Goal: Task Accomplishment & Management: Complete application form

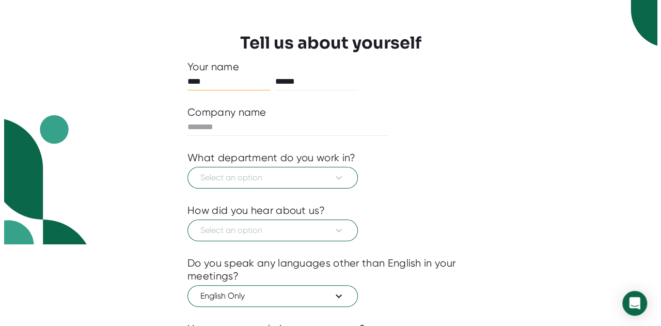
scroll to position [103, 0]
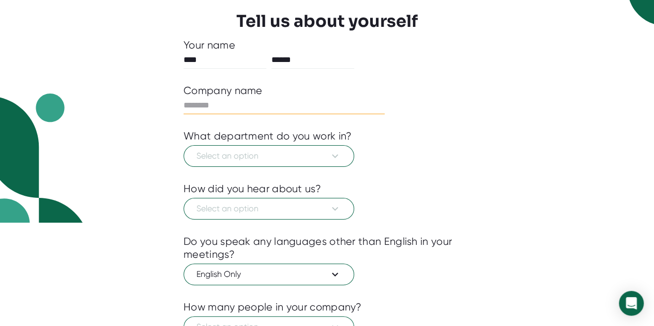
click at [189, 100] on input "text" at bounding box center [283, 105] width 201 height 17
click at [182, 102] on div "**********" at bounding box center [327, 173] width 338 height 473
click at [190, 101] on input "**********" at bounding box center [283, 105] width 201 height 17
click at [191, 101] on input "**********" at bounding box center [283, 105] width 201 height 17
click at [190, 105] on input "**********" at bounding box center [283, 105] width 201 height 17
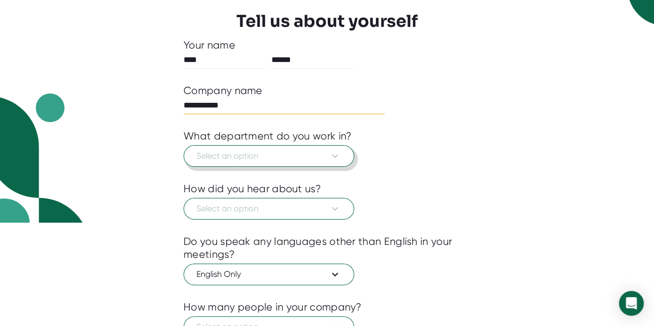
type input "**********"
click at [333, 153] on icon at bounding box center [335, 156] width 12 height 12
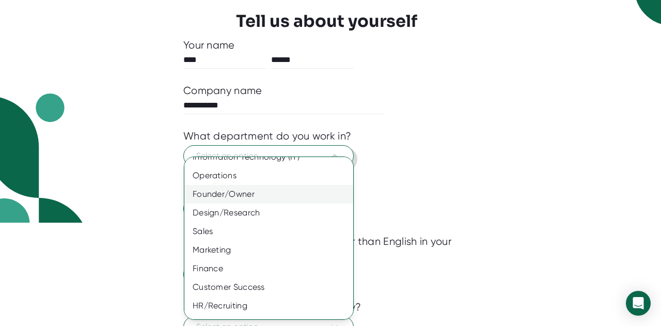
scroll to position [32, 0]
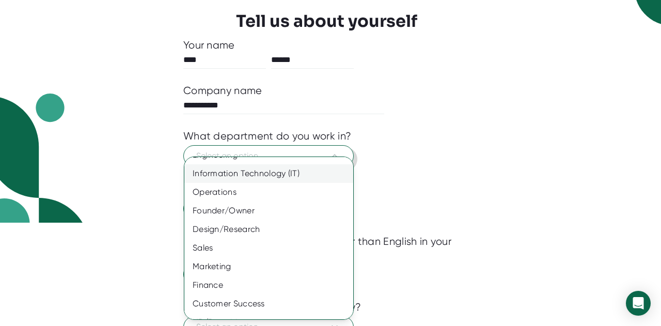
click at [279, 172] on div "Information Technology (IT)" at bounding box center [272, 173] width 177 height 19
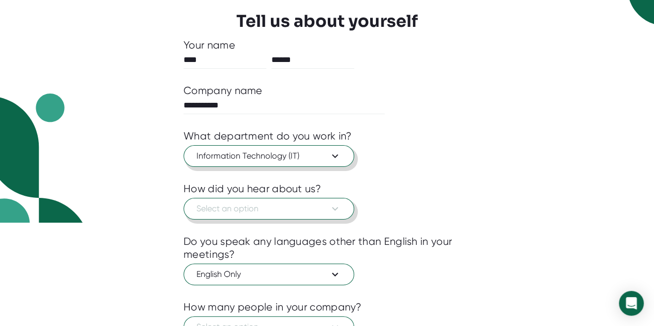
click at [336, 207] on icon at bounding box center [335, 209] width 6 height 4
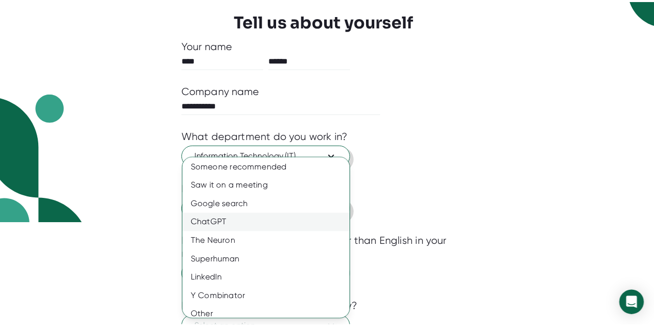
scroll to position [0, 0]
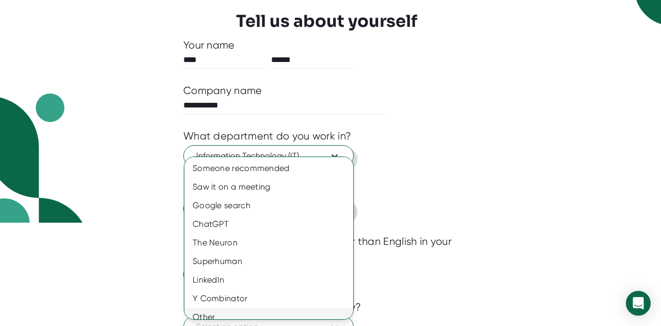
click at [200, 313] on div "Other" at bounding box center [272, 317] width 177 height 19
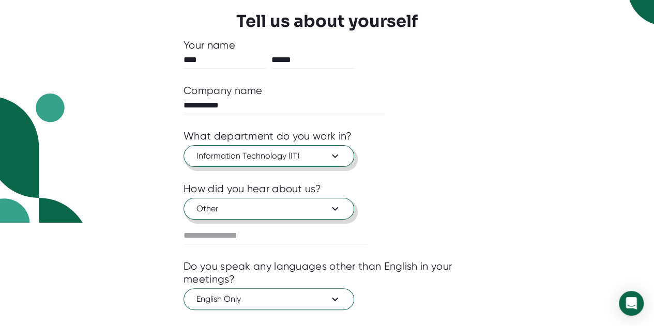
click at [200, 208] on span "Other" at bounding box center [268, 209] width 145 height 12
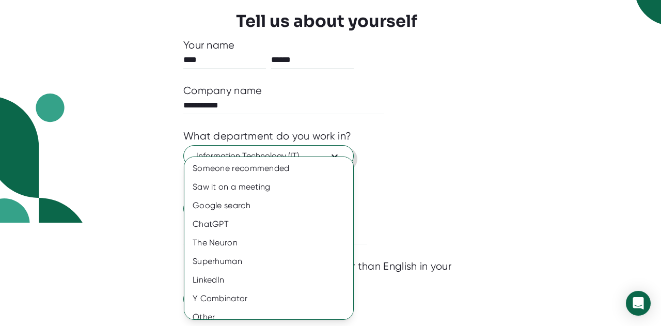
click at [406, 213] on div at bounding box center [330, 163] width 661 height 326
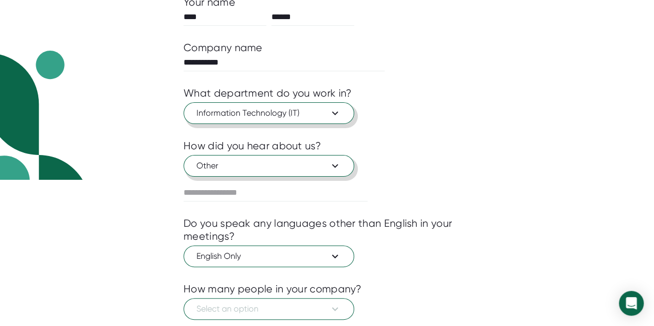
scroll to position [210, 0]
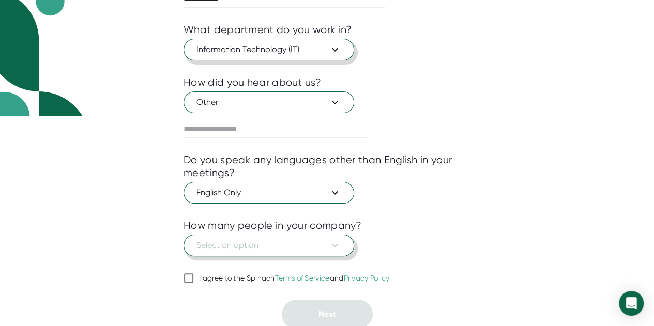
click at [215, 241] on span "Select an option" at bounding box center [268, 245] width 145 height 12
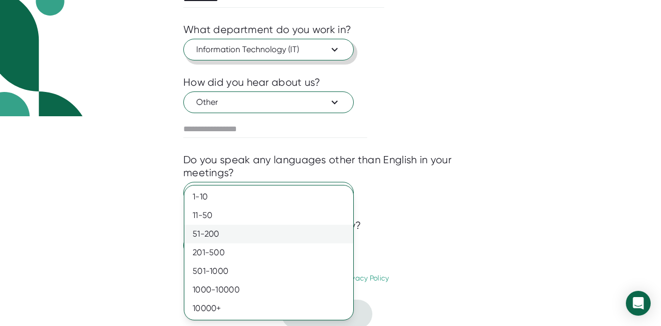
click at [209, 235] on div "51-200" at bounding box center [268, 234] width 169 height 19
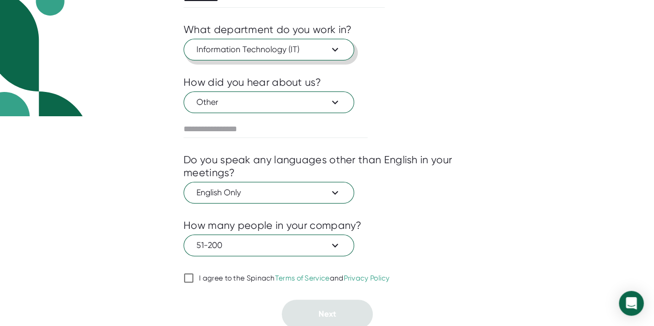
click at [189, 275] on input "I agree to the Spinach Terms of Service and Privacy Policy" at bounding box center [188, 278] width 10 height 12
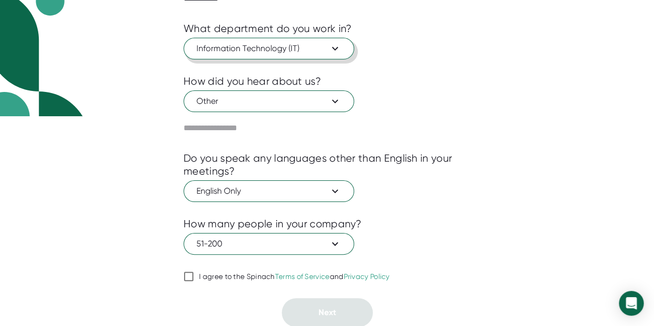
checkbox input "true"
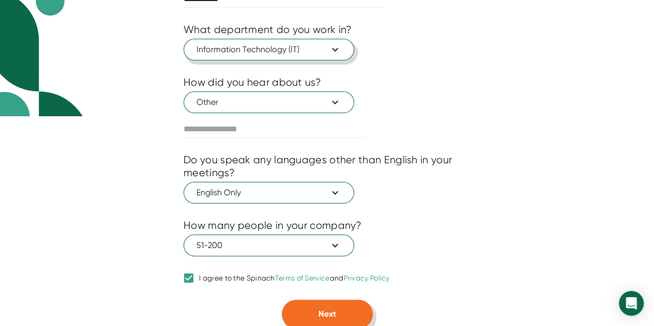
click at [327, 313] on span "Next" at bounding box center [327, 314] width 18 height 10
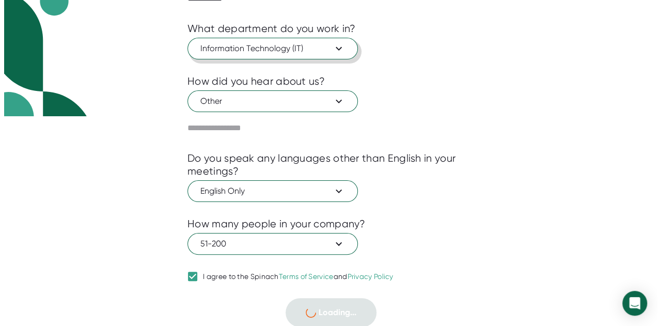
scroll to position [0, 0]
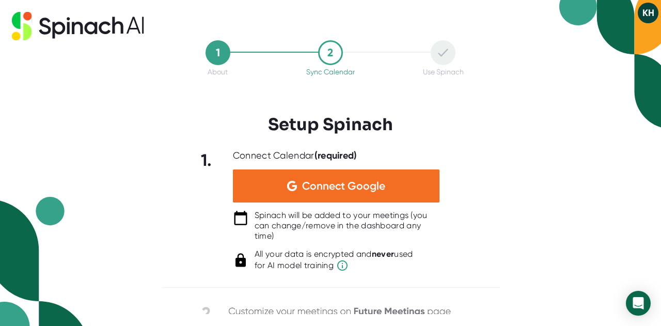
click at [531, 240] on div "1 About 2 Sync Calendar Use Spinach Setup Spinach 1. Connect Calendar (required…" at bounding box center [330, 163] width 661 height 326
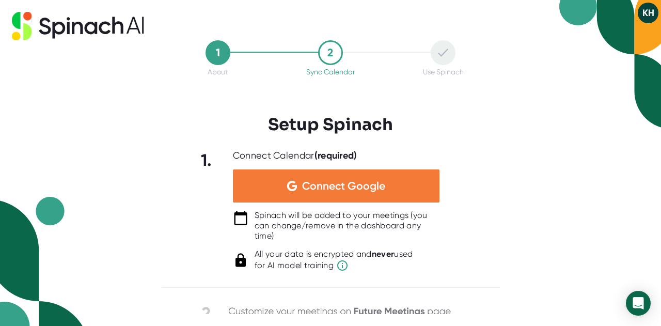
click at [367, 187] on span "Connect Google" at bounding box center [343, 186] width 83 height 10
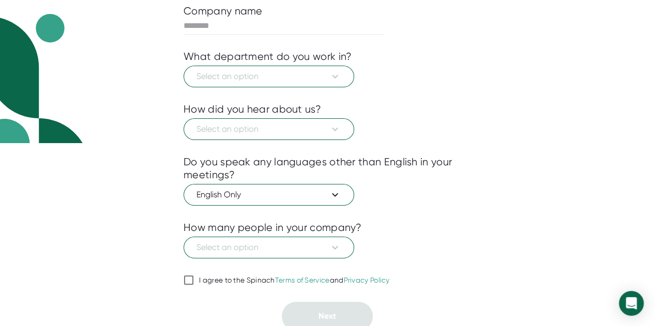
scroll to position [185, 0]
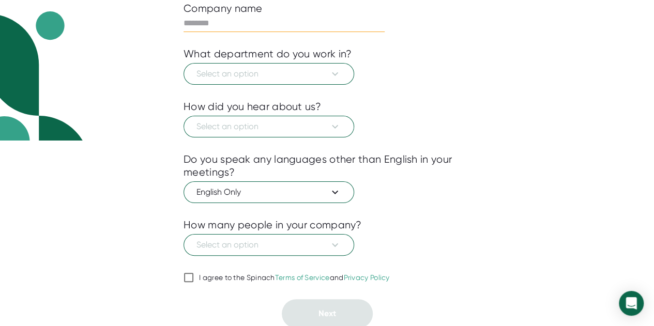
click at [215, 20] on input "text" at bounding box center [283, 23] width 201 height 17
type input "**********"
click at [334, 73] on icon at bounding box center [335, 74] width 6 height 4
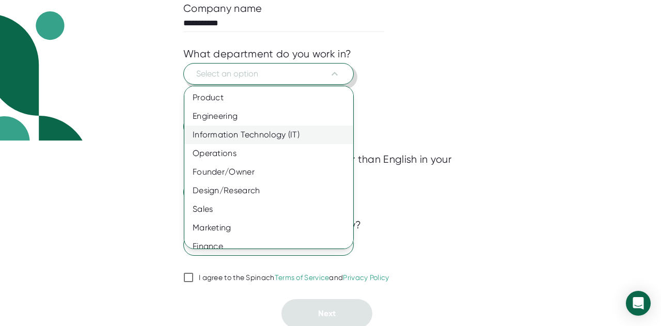
click at [267, 133] on div "Information Technology (IT)" at bounding box center [272, 135] width 177 height 19
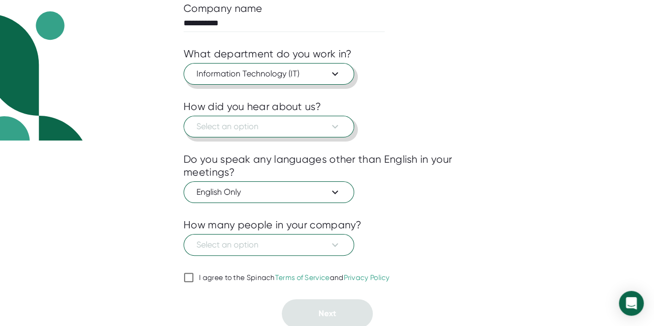
click at [336, 122] on icon at bounding box center [335, 126] width 12 height 12
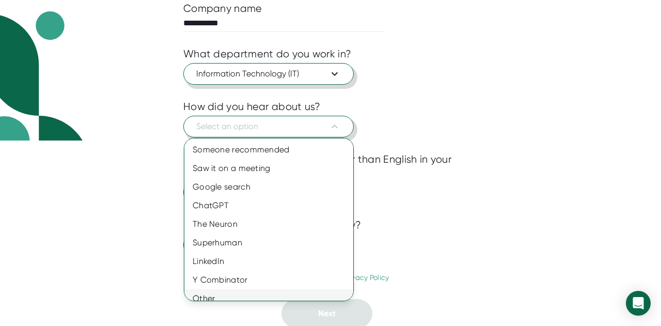
click at [218, 295] on div "Other" at bounding box center [272, 298] width 177 height 19
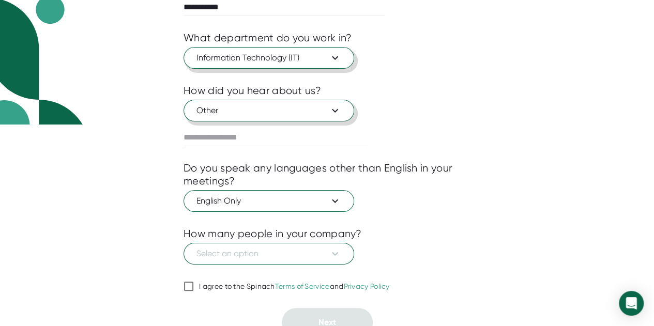
scroll to position [210, 0]
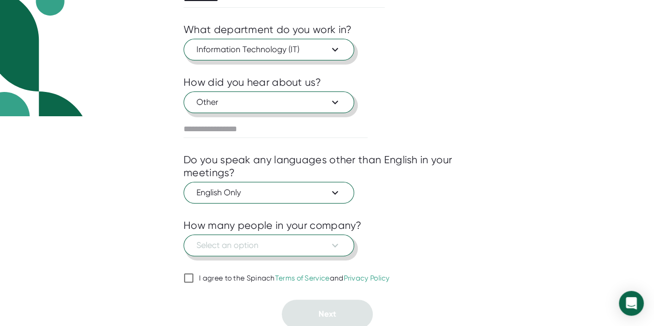
click at [331, 242] on icon at bounding box center [335, 245] width 12 height 12
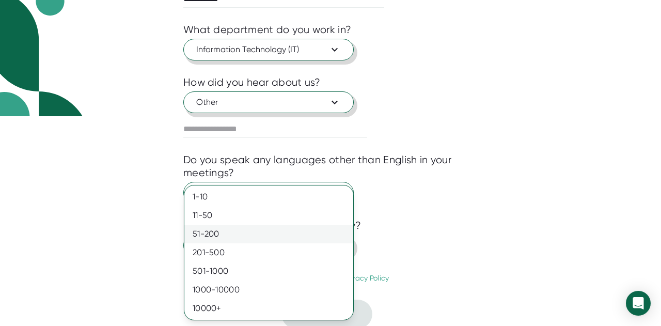
click at [198, 234] on div "51-200" at bounding box center [268, 234] width 169 height 19
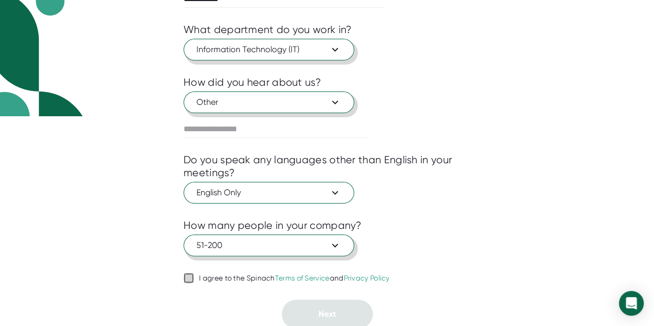
click at [189, 274] on input "I agree to the Spinach Terms of Service and Privacy Policy" at bounding box center [188, 278] width 10 height 12
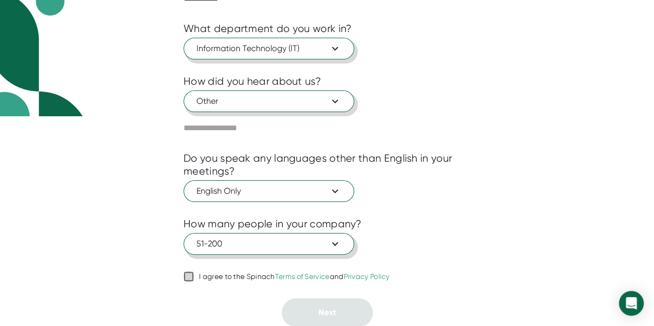
checkbox input "true"
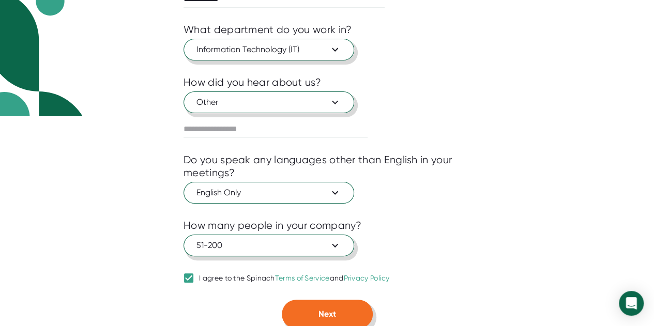
click at [339, 315] on button "Next" at bounding box center [327, 314] width 91 height 29
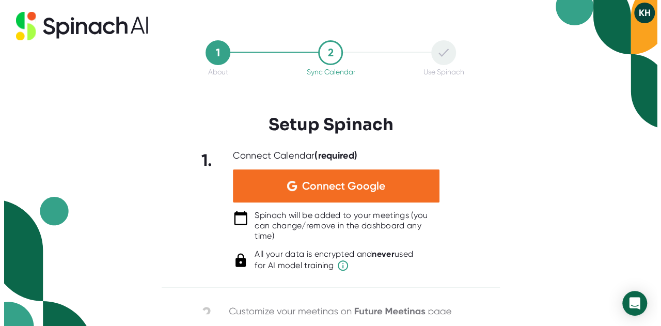
scroll to position [0, 0]
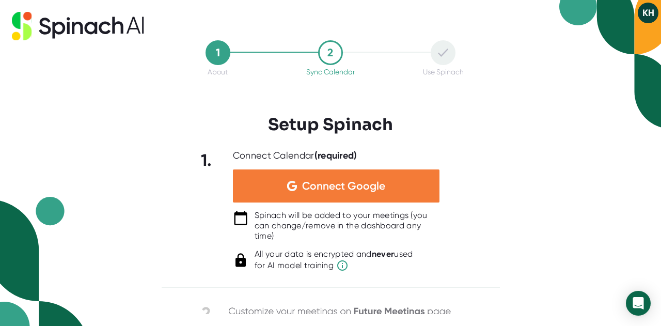
click at [338, 188] on span "Connect Google" at bounding box center [343, 186] width 83 height 10
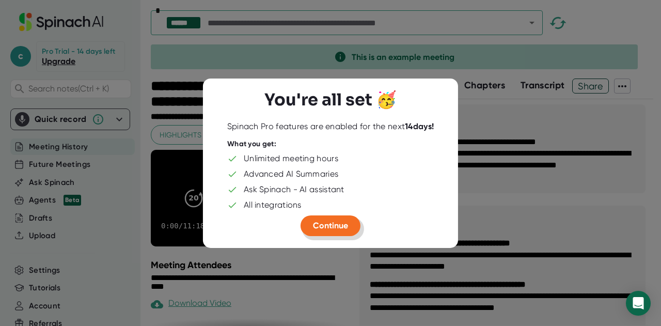
click at [321, 228] on span "Continue" at bounding box center [330, 226] width 35 height 10
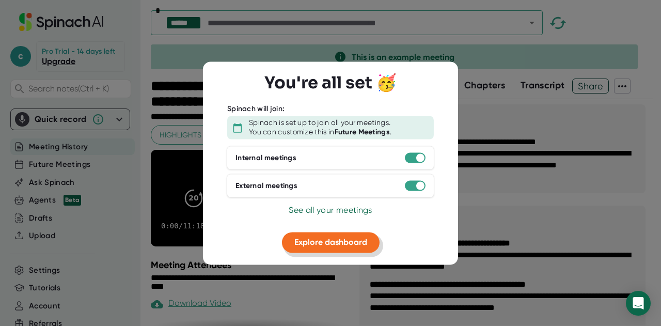
click at [323, 242] on span "Explore dashboard" at bounding box center [331, 243] width 73 height 10
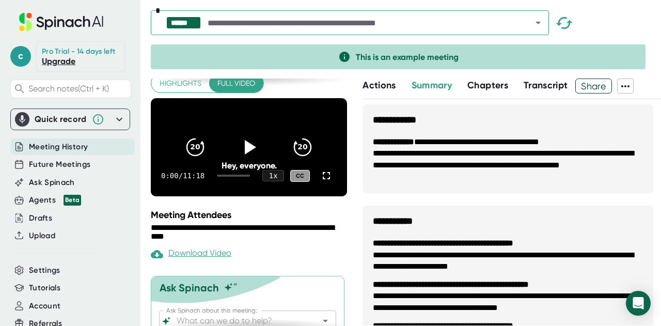
scroll to position [102, 0]
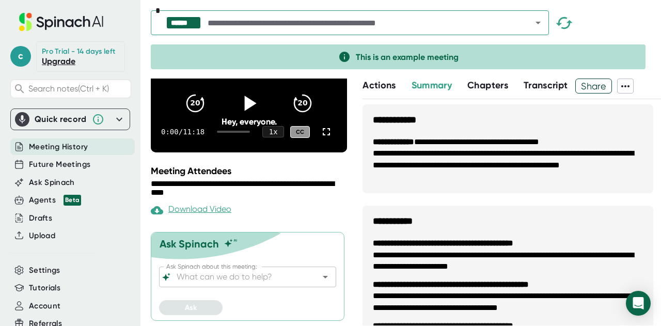
click at [246, 101] on icon at bounding box center [251, 103] width 12 height 15
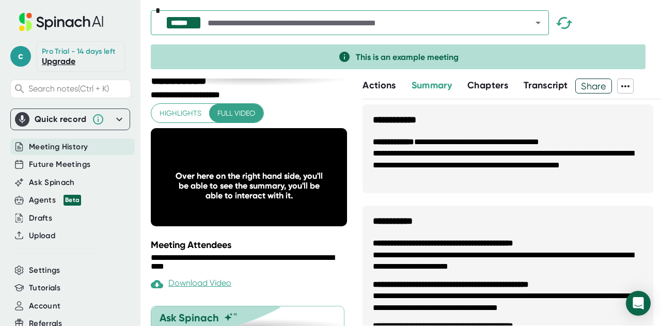
scroll to position [0, 0]
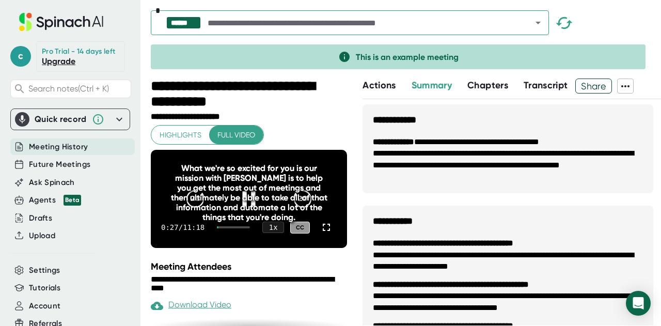
click at [247, 203] on div "What we're so excited for you is our mission with Spinach is to help you get th…" at bounding box center [249, 192] width 157 height 59
click at [246, 202] on div "What we're so excited for you is our mission with Spinach is to help you get th…" at bounding box center [249, 192] width 157 height 59
click at [244, 198] on div "What we're so excited for you is our mission with Spinach is to help you get th…" at bounding box center [249, 192] width 157 height 59
click at [241, 243] on div "0:34 / 11:18 1 x CC" at bounding box center [249, 227] width 196 height 41
click at [235, 236] on div "0:37 / 11:18 1 x CC" at bounding box center [249, 227] width 196 height 41
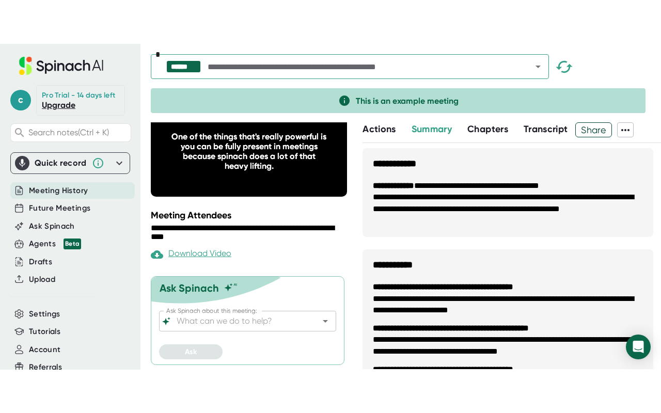
scroll to position [102, 0]
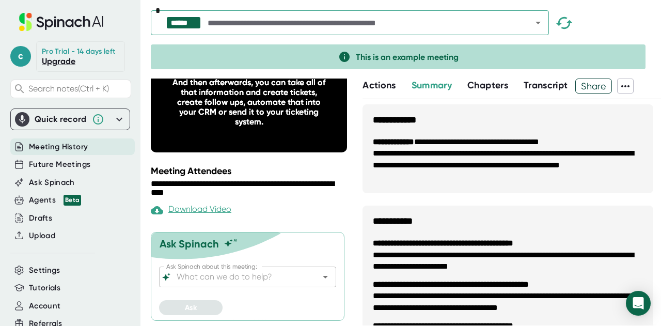
click at [247, 142] on div "0:48 / 11:18 1 x CC" at bounding box center [249, 131] width 196 height 41
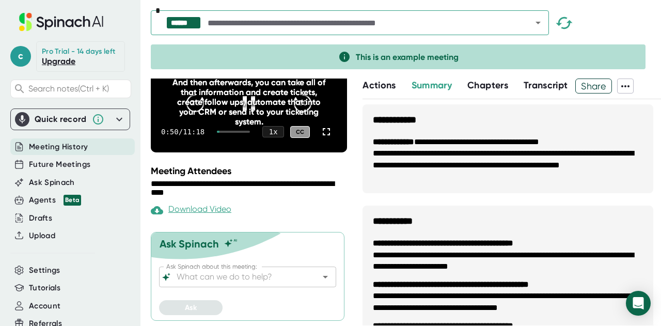
click at [243, 108] on div "And then afterwards, you can take all of that information and create tickets, c…" at bounding box center [249, 102] width 157 height 49
click at [243, 104] on div "And then afterwards, you can take all of that information and create tickets, c…" at bounding box center [249, 102] width 157 height 49
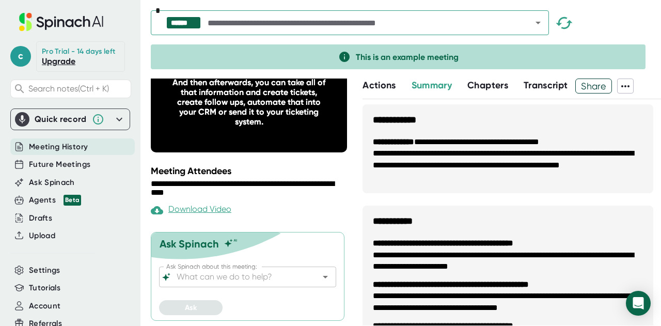
click at [245, 164] on div "**********" at bounding box center [250, 202] width 199 height 247
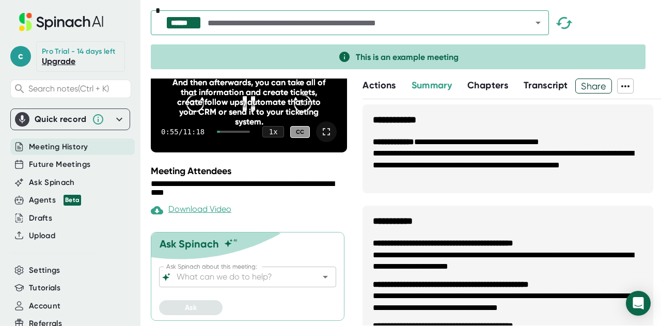
click at [320, 132] on icon at bounding box center [326, 132] width 12 height 12
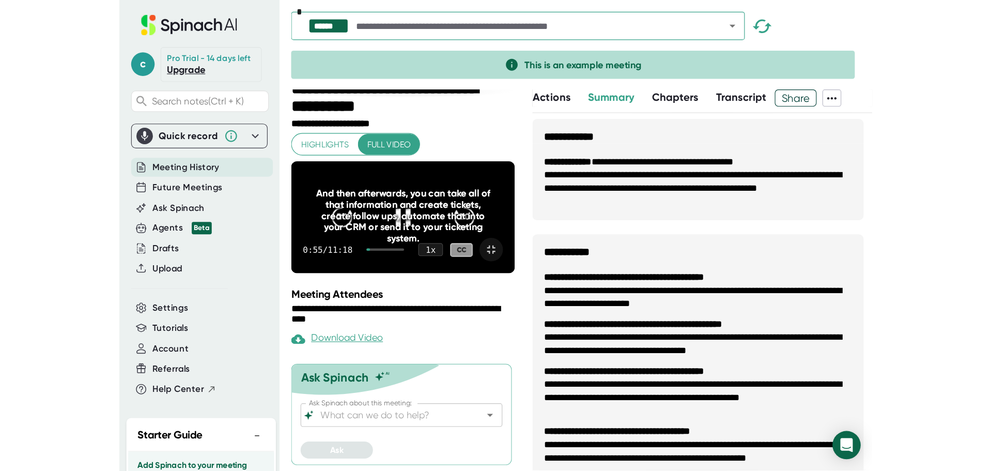
scroll to position [0, 0]
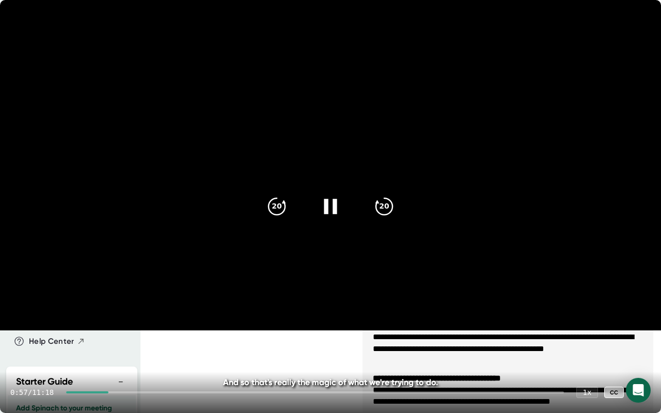
click at [330, 205] on icon at bounding box center [331, 207] width 26 height 26
drag, startPoint x: 466, startPoint y: 8, endPoint x: -658, endPoint y: 94, distance: 1127.5
click at [0, 94] on html "**********" at bounding box center [330, 206] width 661 height 413
drag, startPoint x: 330, startPoint y: 20, endPoint x: 142, endPoint y: 76, distance: 196.5
click at [68, 69] on video at bounding box center [330, 165] width 661 height 331
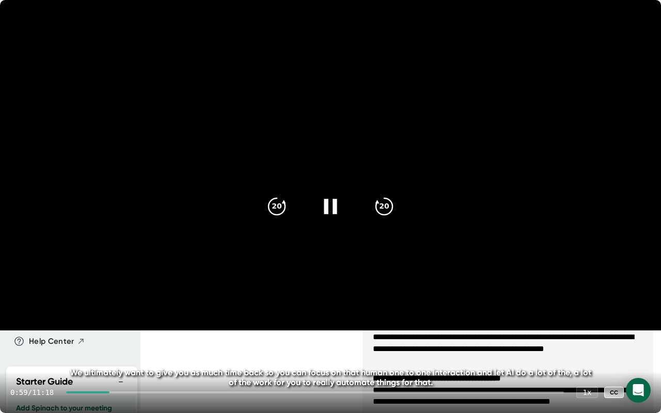
click at [640, 326] on icon at bounding box center [640, 392] width 12 height 12
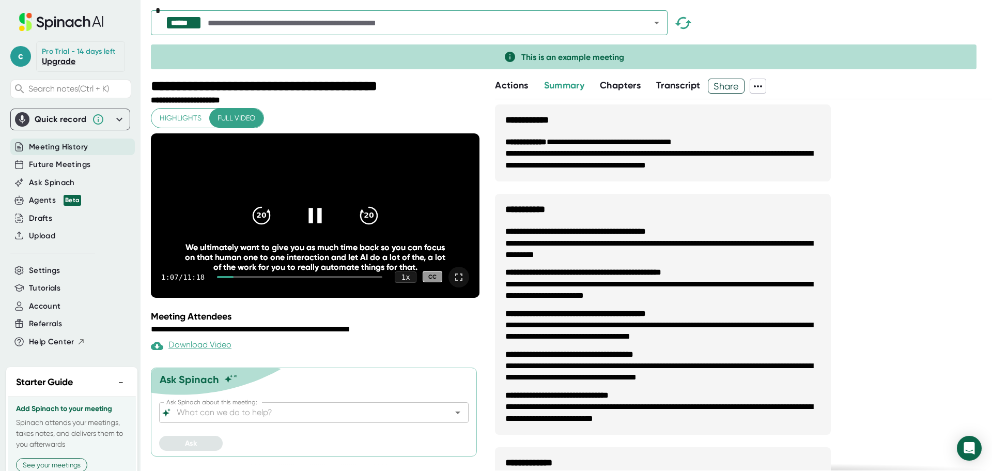
click at [453, 283] on icon at bounding box center [459, 277] width 12 height 12
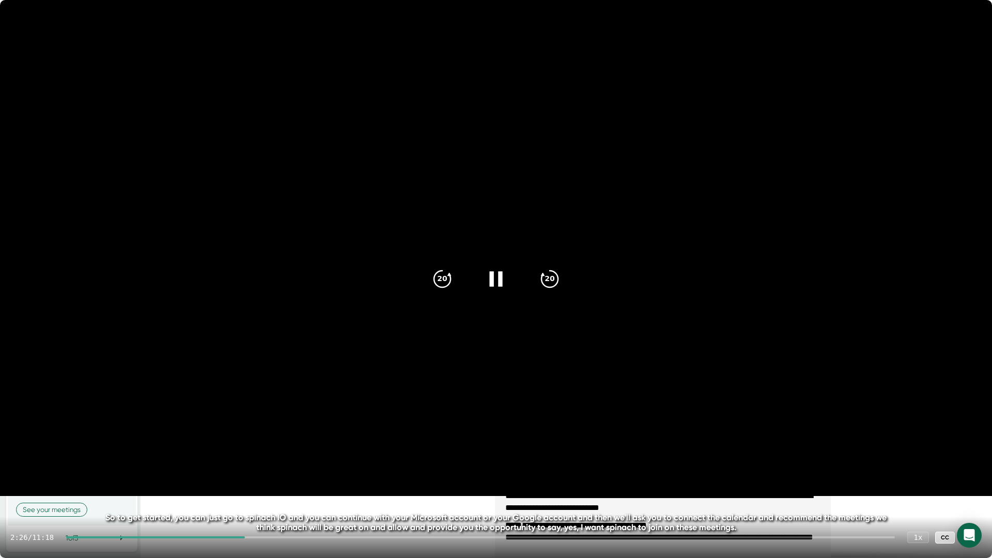
click at [498, 280] on icon at bounding box center [496, 279] width 26 height 26
click at [653, 326] on icon at bounding box center [971, 537] width 12 height 12
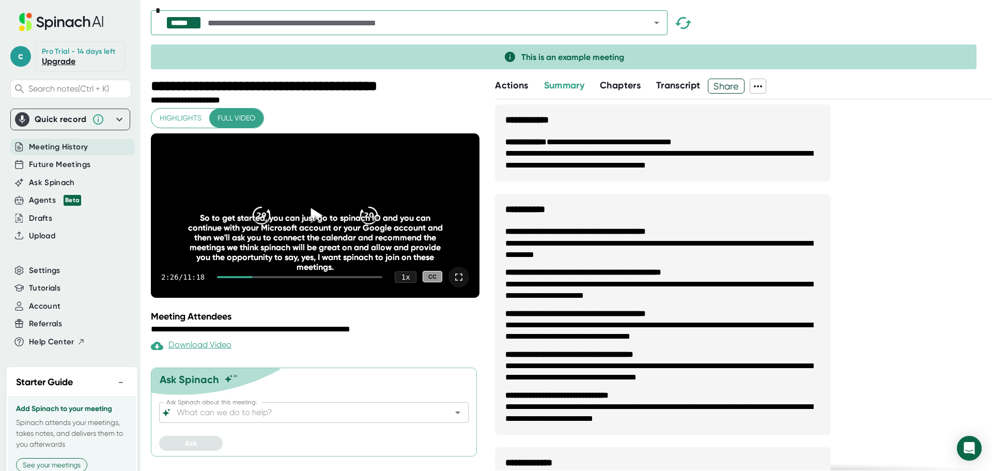
click at [453, 283] on icon at bounding box center [459, 277] width 12 height 12
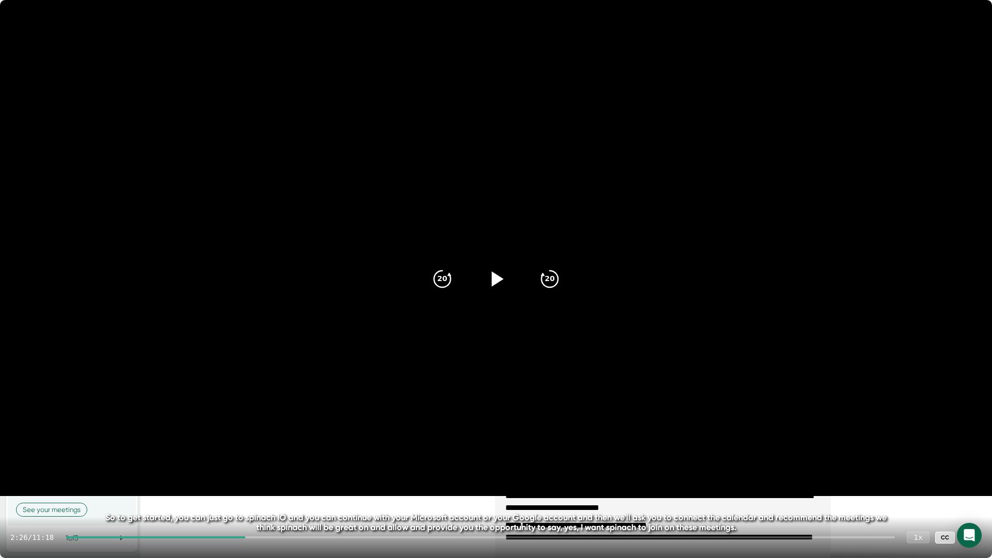
click at [653, 326] on div "1 x" at bounding box center [918, 537] width 23 height 12
click at [493, 280] on icon at bounding box center [498, 278] width 12 height 15
click at [653, 326] on div "1 x" at bounding box center [918, 537] width 23 height 12
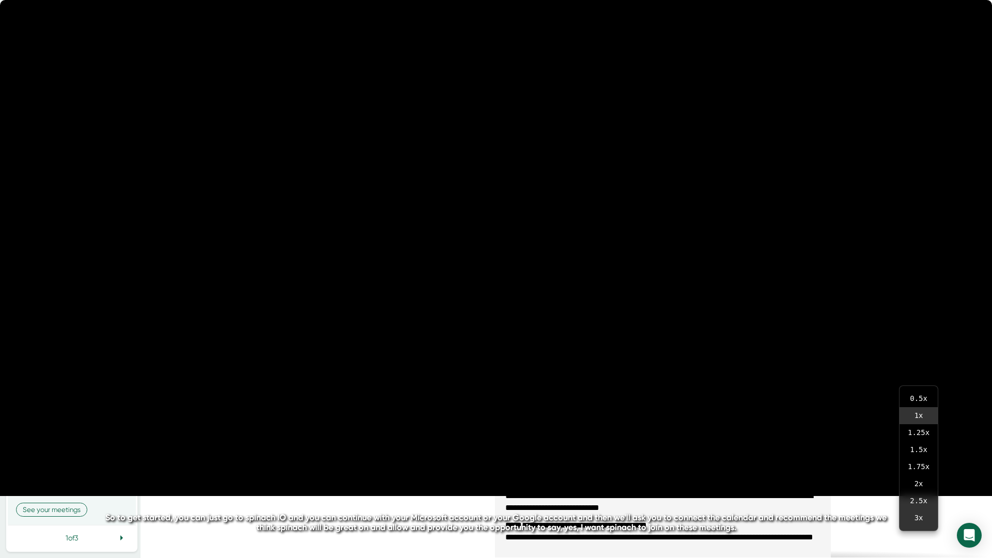
click at [653, 326] on div "1 x" at bounding box center [918, 537] width 23 height 12
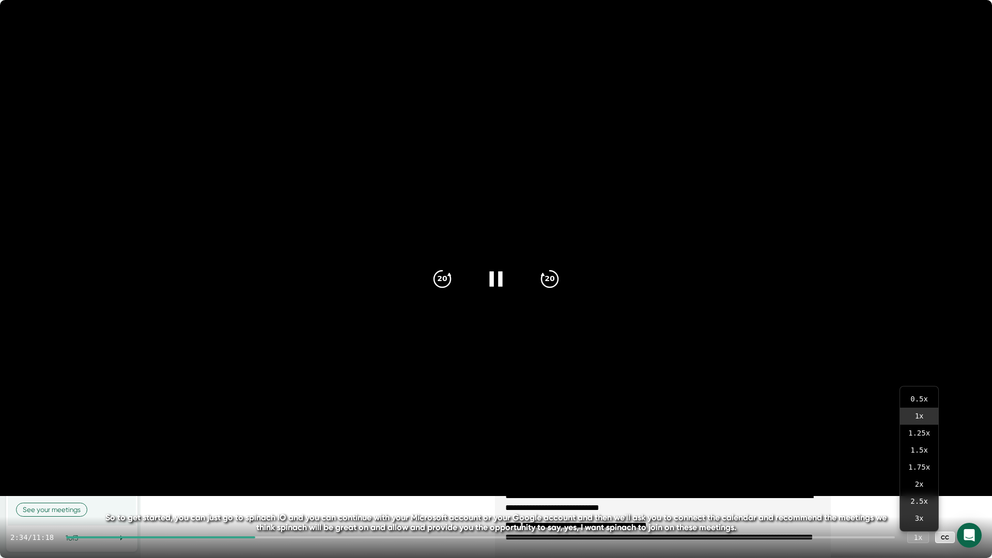
click at [653, 326] on icon at bounding box center [971, 537] width 12 height 12
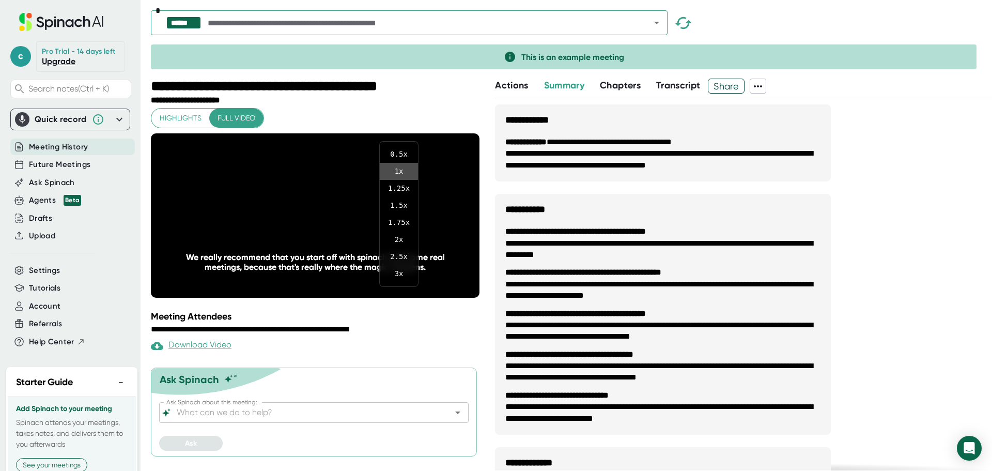
click at [400, 173] on li "1 x" at bounding box center [399, 171] width 38 height 17
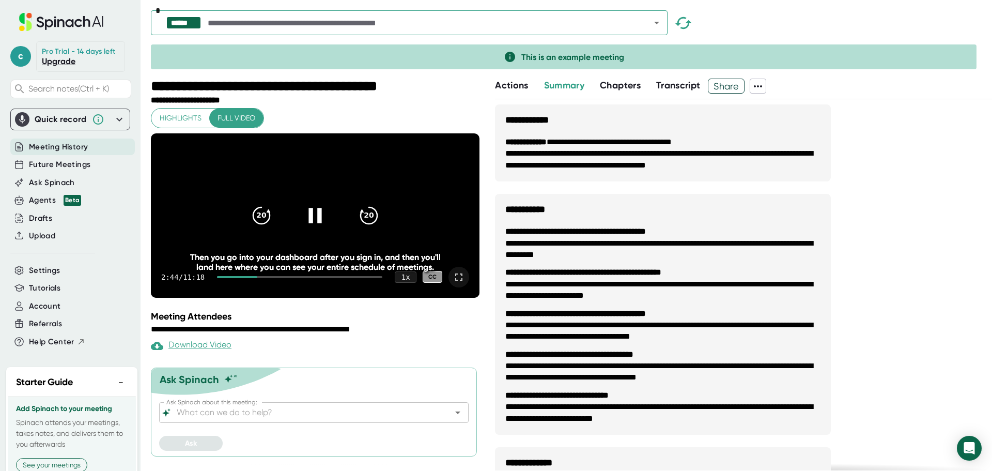
click at [453, 283] on icon at bounding box center [459, 277] width 12 height 12
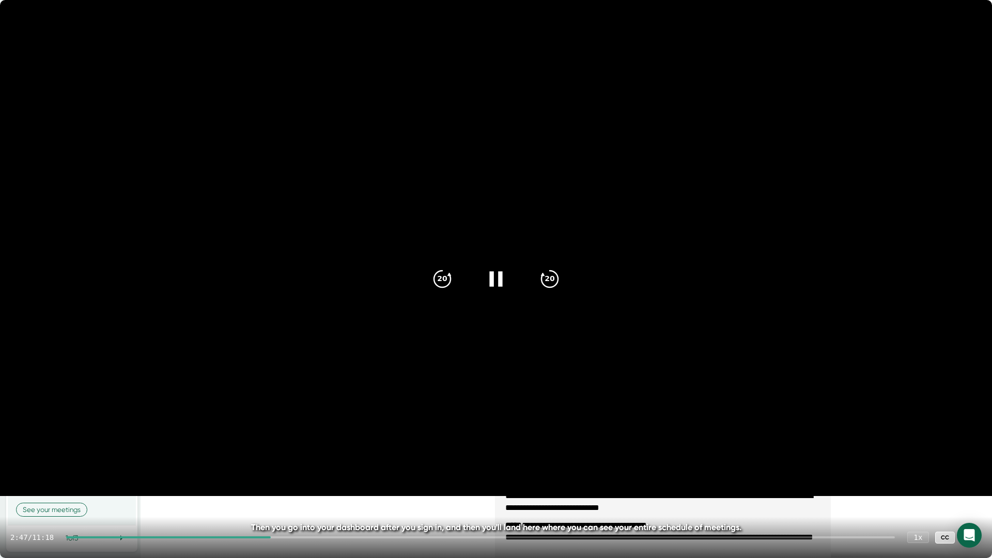
click at [543, 326] on video at bounding box center [496, 248] width 992 height 496
click at [441, 278] on icon "20" at bounding box center [442, 279] width 26 height 26
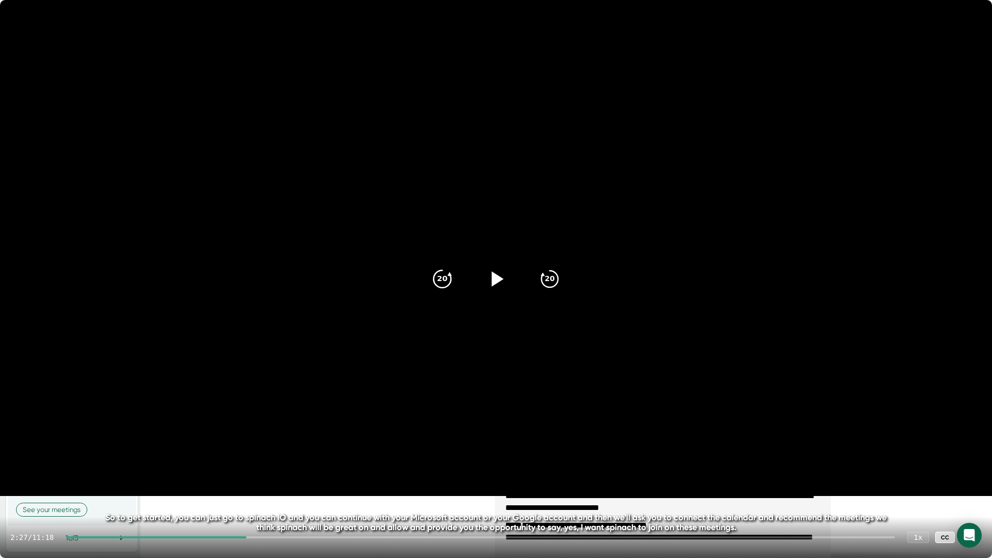
click at [441, 278] on icon "20" at bounding box center [442, 279] width 26 height 26
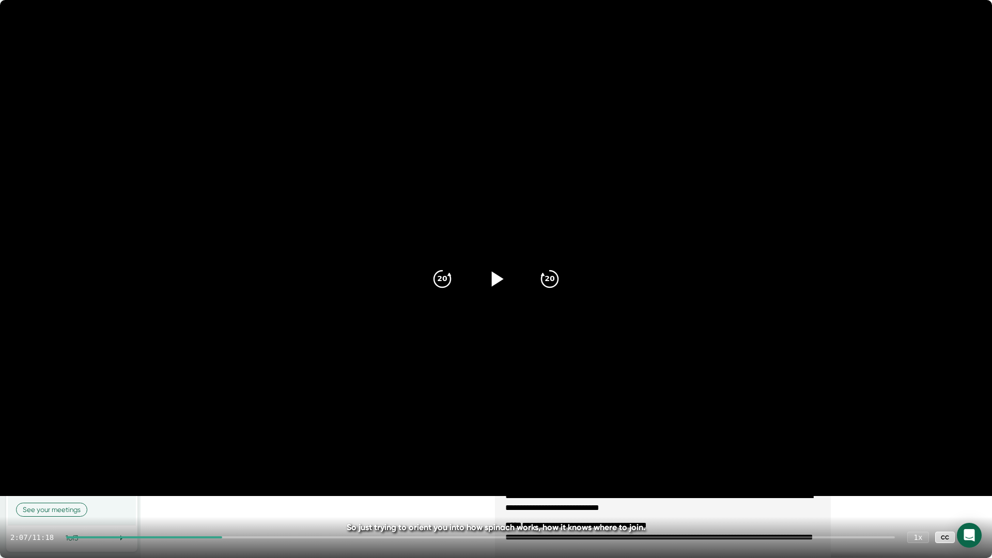
click at [496, 278] on icon at bounding box center [498, 278] width 12 height 15
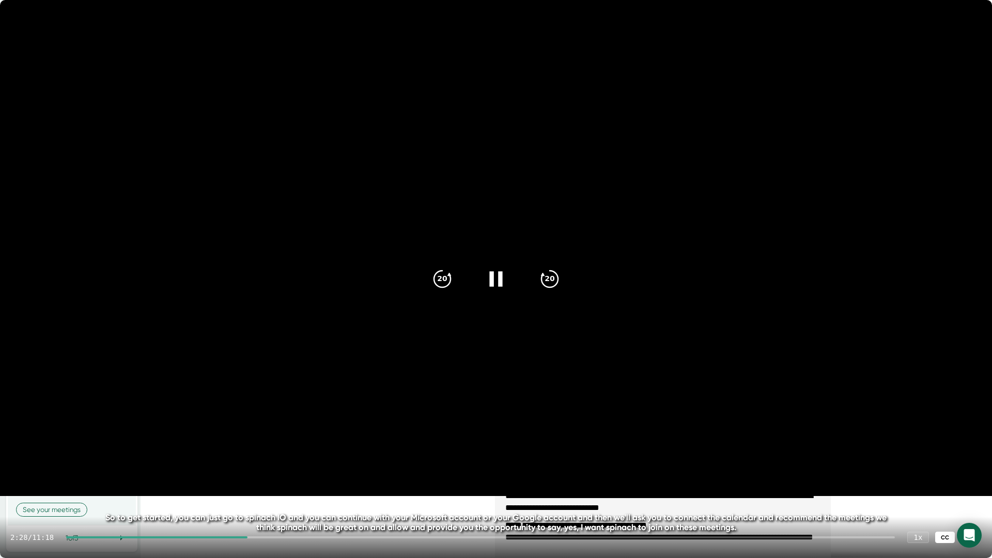
click at [653, 326] on div "CC" at bounding box center [945, 538] width 20 height 12
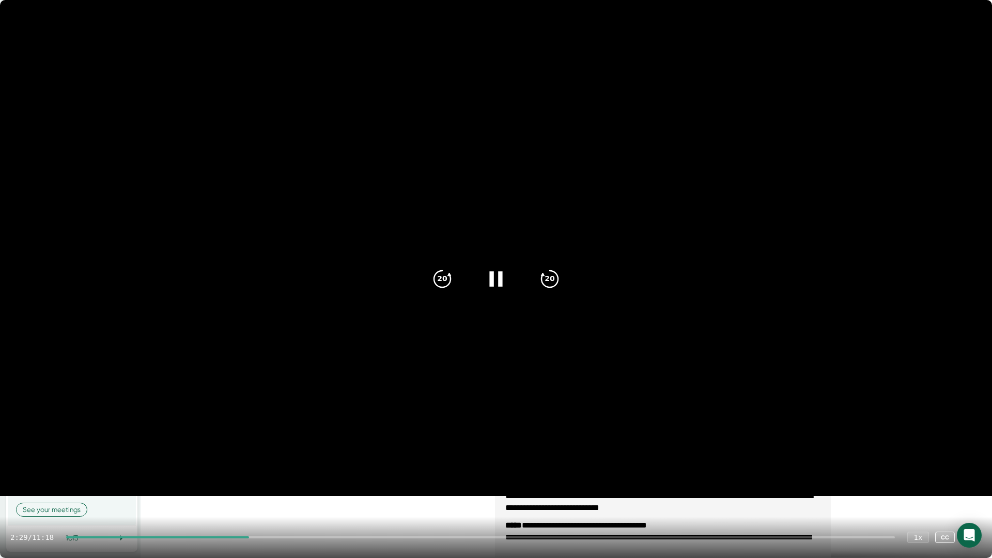
click at [653, 326] on div "CC" at bounding box center [945, 538] width 20 height 12
click at [490, 276] on icon at bounding box center [496, 279] width 26 height 26
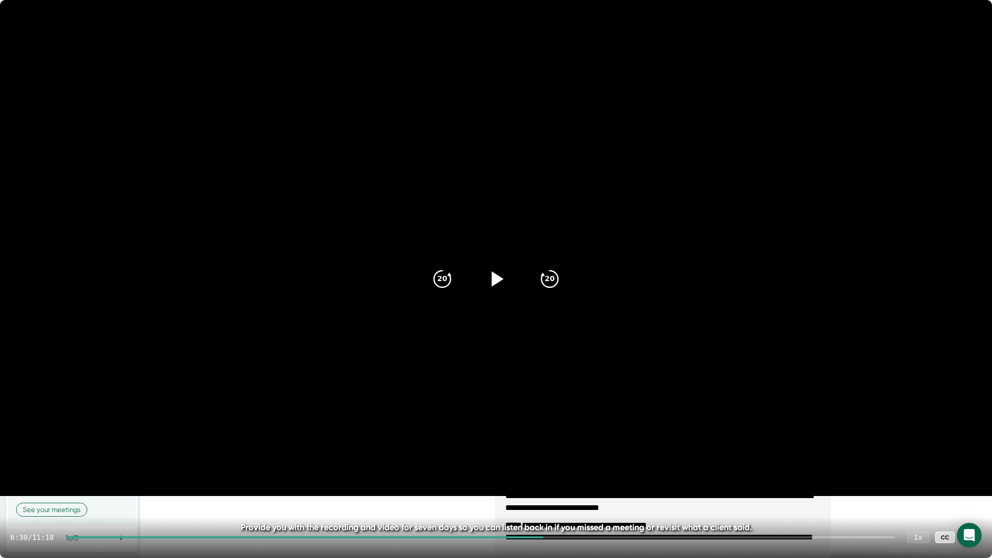
click at [653, 326] on icon at bounding box center [971, 537] width 7 height 7
